Goal: Transaction & Acquisition: Purchase product/service

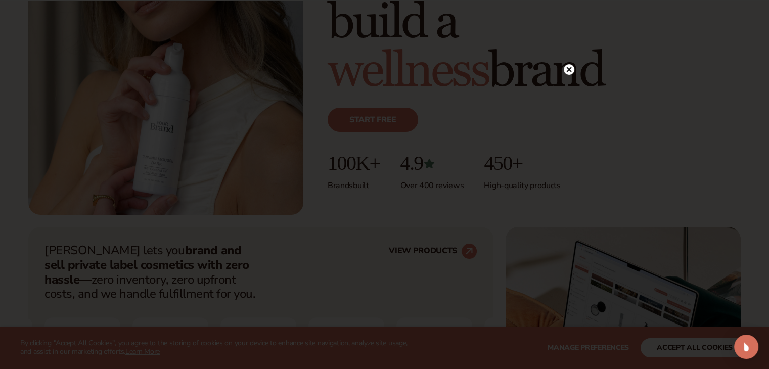
scroll to position [194, 0]
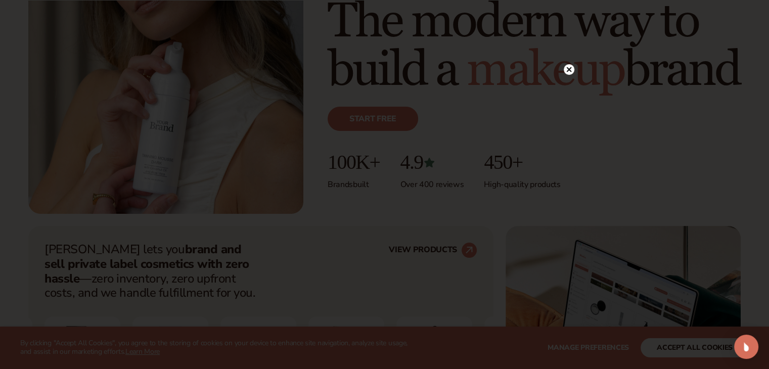
click at [565, 71] on circle at bounding box center [568, 69] width 11 height 11
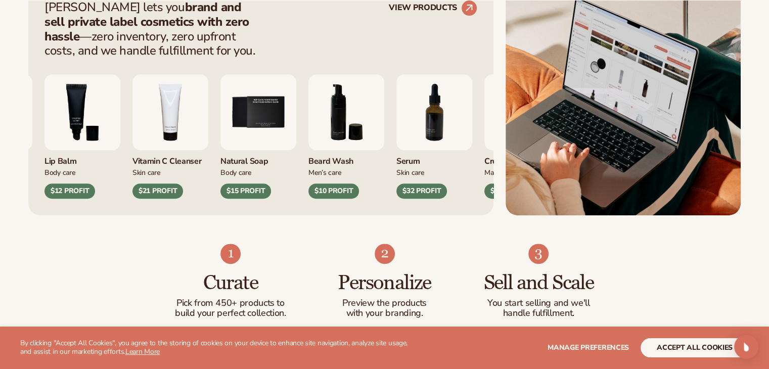
scroll to position [439, 0]
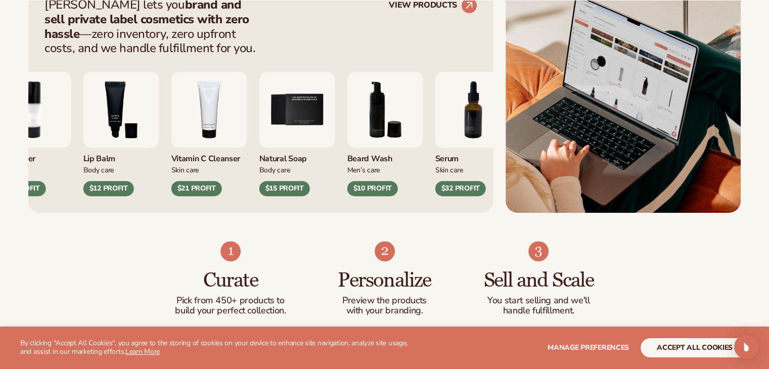
click at [204, 113] on img "4 / 9" at bounding box center [209, 110] width 76 height 76
click at [200, 183] on div "$21 PROFIT" at bounding box center [196, 188] width 51 height 15
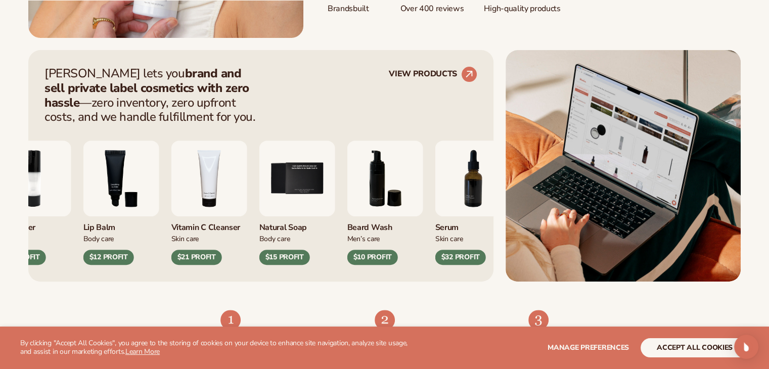
scroll to position [370, 0]
click at [421, 73] on link "VIEW PRODUCTS" at bounding box center [433, 74] width 88 height 16
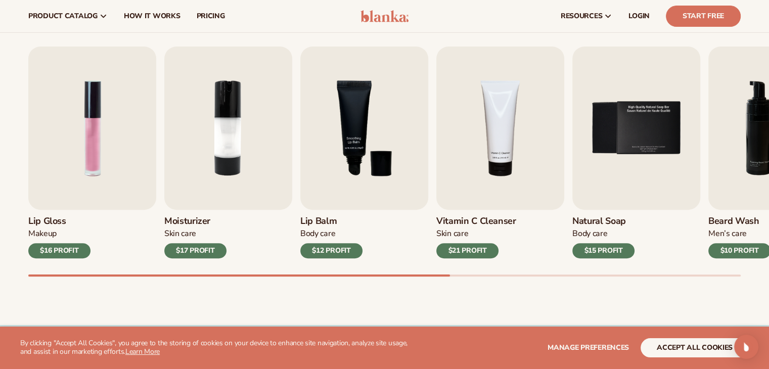
scroll to position [315, 0]
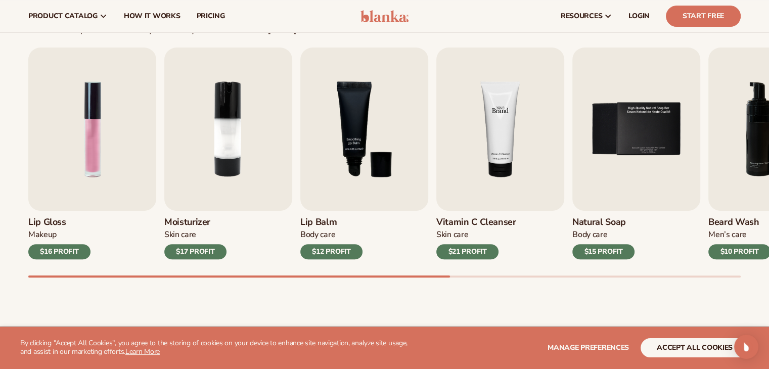
click at [483, 140] on img "4 / 9" at bounding box center [500, 128] width 128 height 163
click at [460, 251] on div "$21 PROFIT" at bounding box center [467, 251] width 62 height 15
click at [502, 107] on img "4 / 9" at bounding box center [500, 128] width 128 height 163
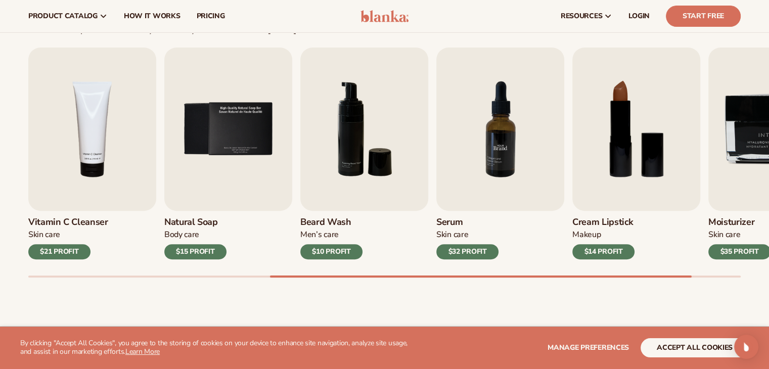
click at [493, 136] on img "7 / 9" at bounding box center [500, 128] width 128 height 163
click at [485, 253] on div "$32 PROFIT" at bounding box center [467, 251] width 62 height 15
